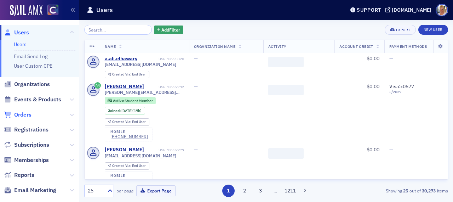
click at [30, 114] on span "Orders" at bounding box center [22, 115] width 17 height 8
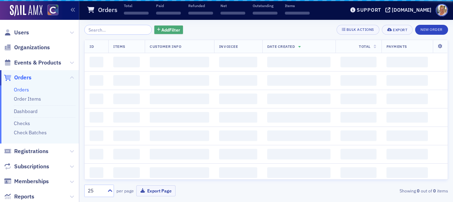
click at [161, 30] on span "Add Filter" at bounding box center [170, 30] width 19 height 6
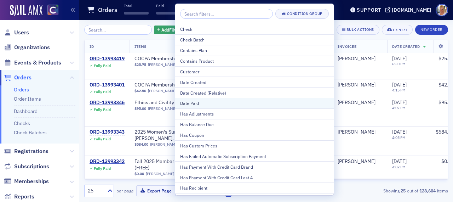
click at [187, 102] on div "Date Paid" at bounding box center [254, 103] width 149 height 6
select select "7"
select select "2025"
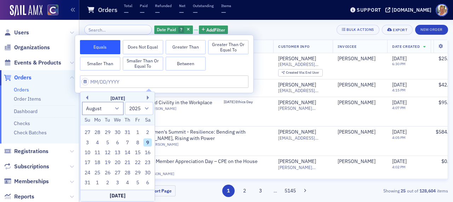
click at [232, 47] on button "Greater Than or Equal To" at bounding box center [228, 47] width 40 height 14
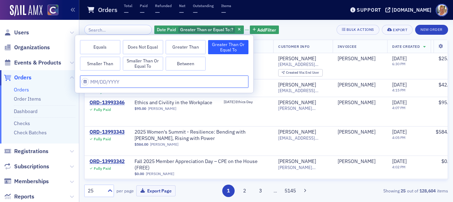
click at [110, 82] on input "text" at bounding box center [164, 81] width 168 height 12
select select "7"
select select "2025"
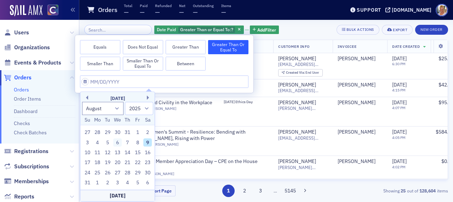
click at [118, 143] on div "6" at bounding box center [117, 142] width 8 height 8
type input "[DATE]"
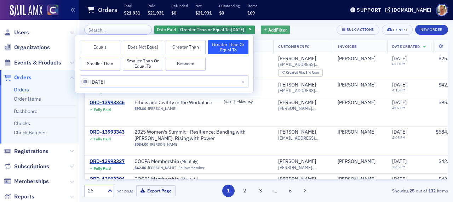
click at [272, 27] on span "Add Filter" at bounding box center [277, 30] width 19 height 6
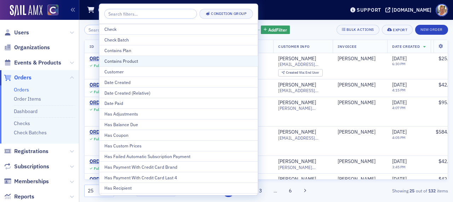
click at [129, 61] on div "Contains Product" at bounding box center [178, 61] width 149 height 6
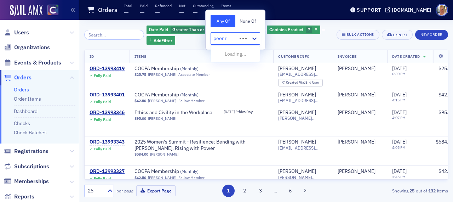
type input "peer re"
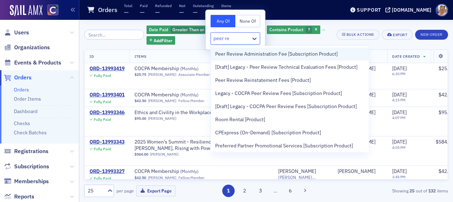
click at [231, 56] on span "Peer Review Administration Fee [Subscription Product]" at bounding box center [276, 53] width 122 height 7
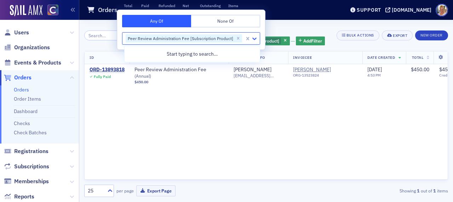
click at [254, 39] on icon at bounding box center [254, 38] width 4 height 2
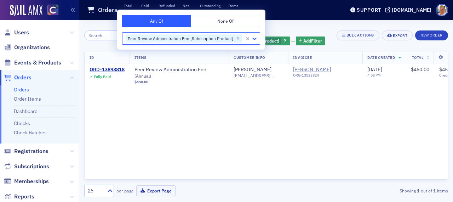
click at [254, 38] on icon at bounding box center [254, 38] width 7 height 7
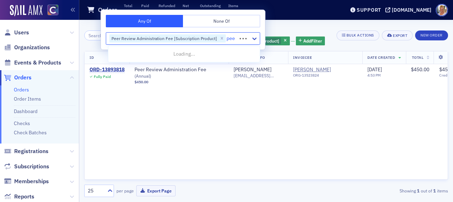
type input "peer"
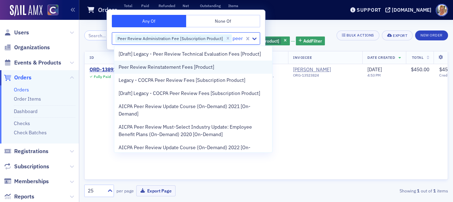
click at [168, 66] on span "Peer Review Reinstatement Fees [Product]" at bounding box center [165, 66] width 95 height 7
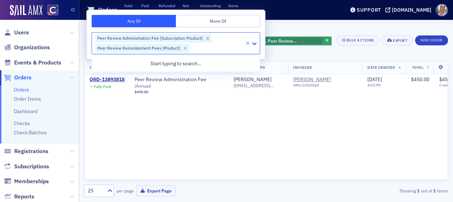
click at [206, 38] on icon "Remove Peer Review Administration Fee [Subscription Product]" at bounding box center [207, 38] width 5 height 5
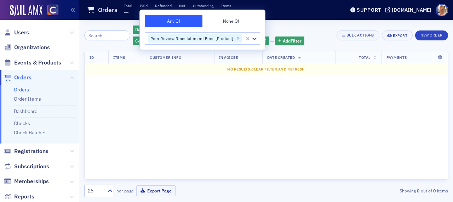
click at [111, 148] on div "ID Items Customer Info Invoicee Date Created Total Payments No results. Clear F…" at bounding box center [266, 115] width 364 height 129
